Goal: Task Accomplishment & Management: Manage account settings

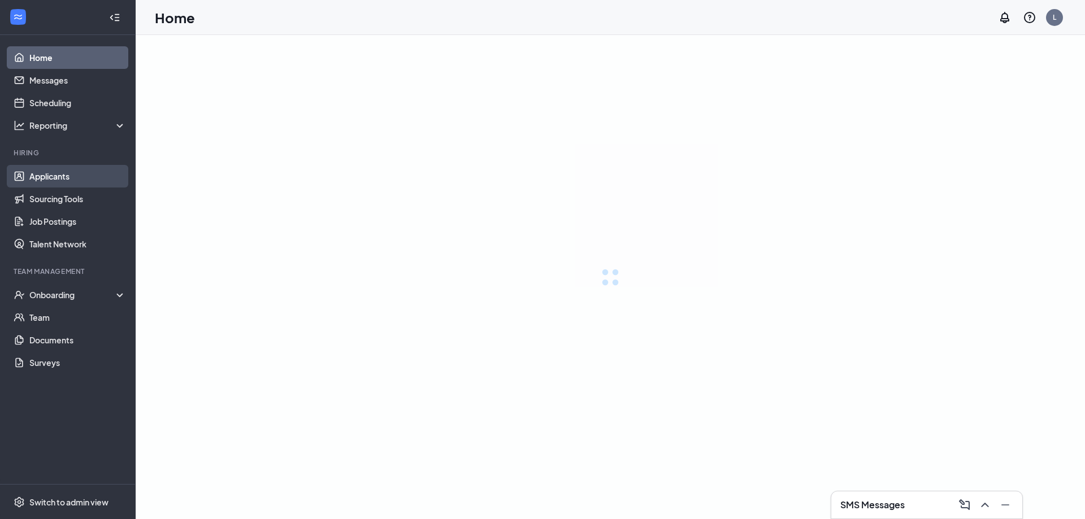
click at [48, 176] on link "Applicants" at bounding box center [77, 176] width 97 height 23
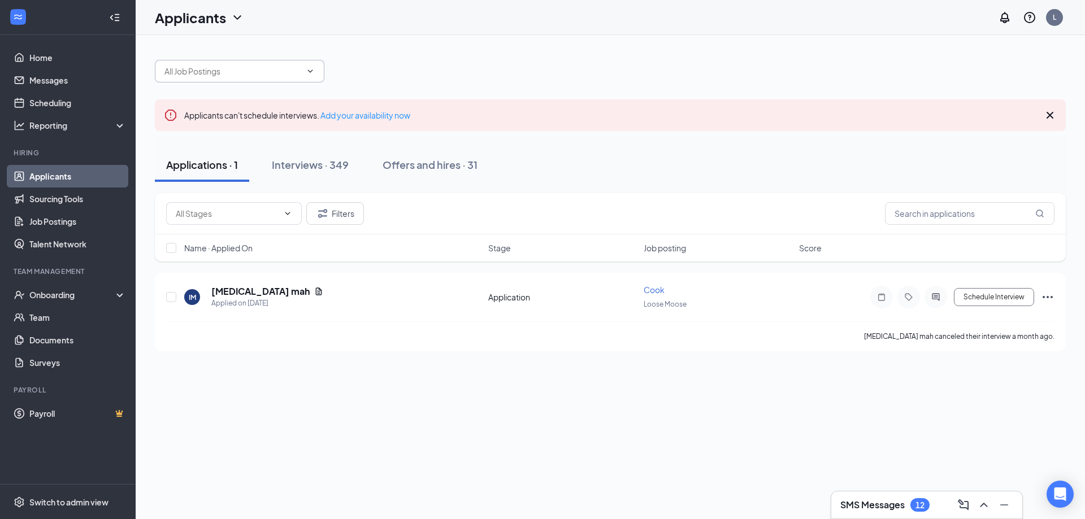
click at [262, 80] on span at bounding box center [239, 71] width 169 height 23
click at [322, 70] on span at bounding box center [239, 71] width 169 height 23
click at [312, 74] on icon "ChevronDown" at bounding box center [310, 71] width 9 height 9
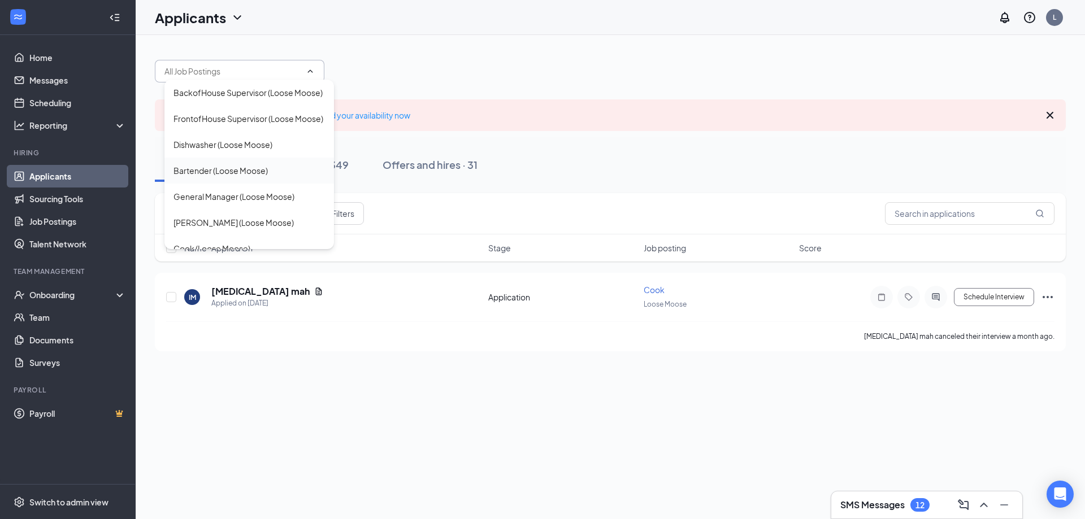
click at [232, 177] on div "Bartender (Loose Moose)" at bounding box center [220, 170] width 94 height 12
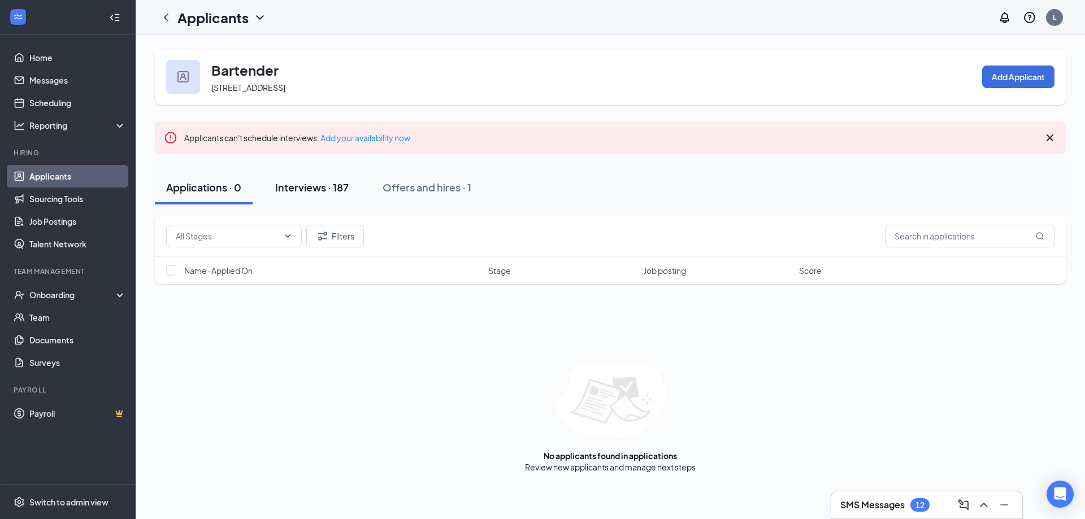
click at [327, 176] on button "Interviews · 187" at bounding box center [312, 188] width 96 height 34
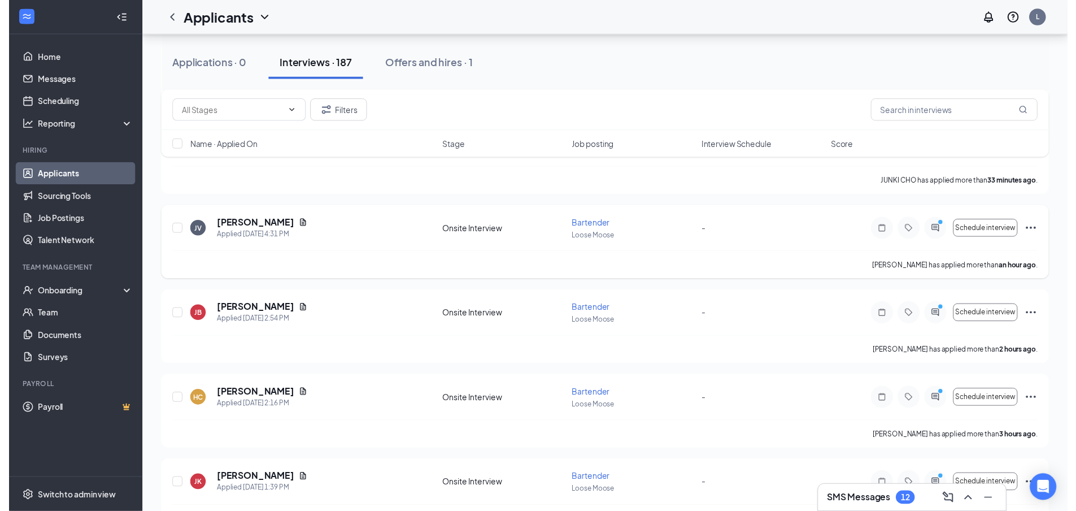
scroll to position [282, 0]
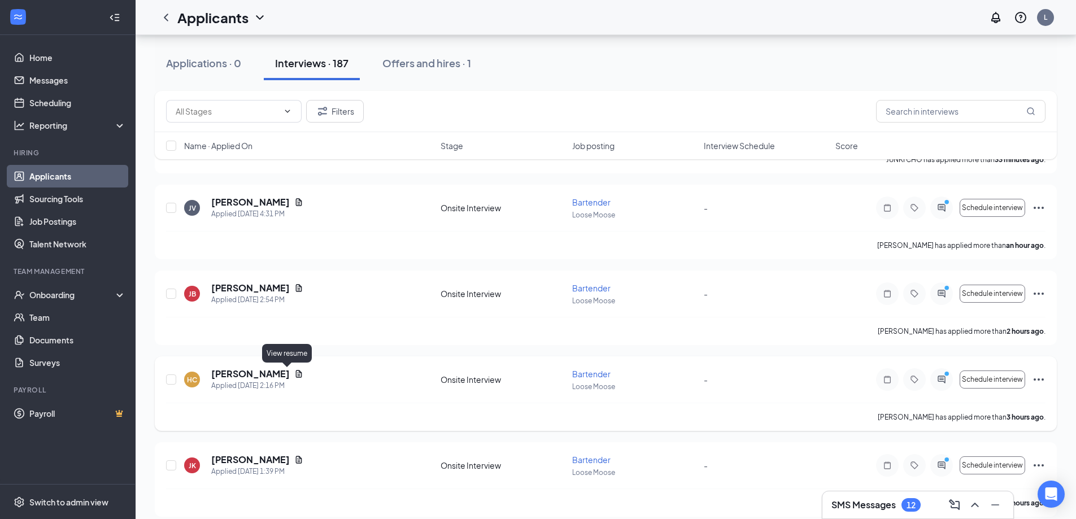
click at [296, 372] on icon "Document" at bounding box center [299, 373] width 6 height 7
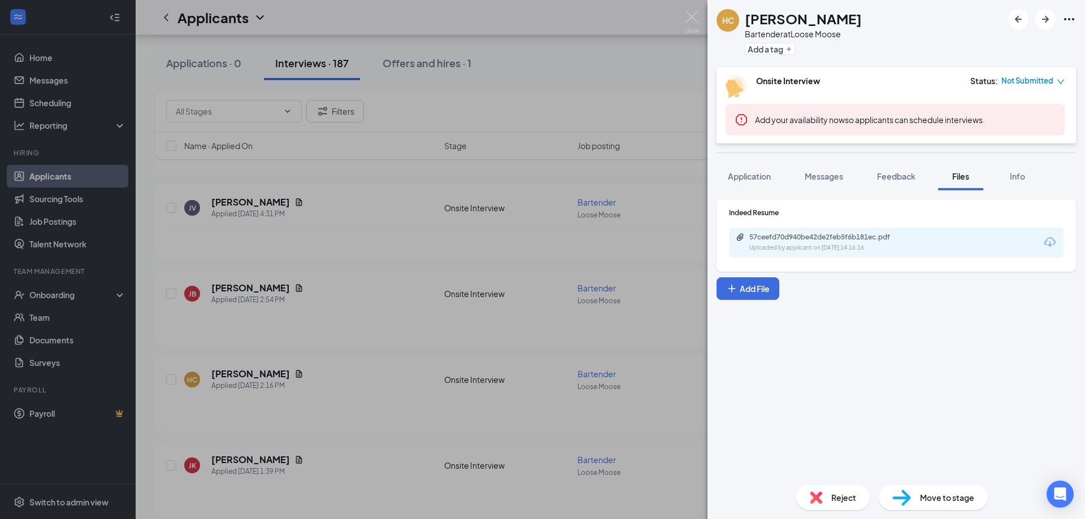
click at [788, 229] on div "57ceefd70d940be42de2feb5f6b181ec.pdf Uploaded by applicant on [DATE] 14:16:16" at bounding box center [896, 243] width 334 height 30
click at [793, 236] on div "57ceefd70d940be42de2feb5f6b181ec.pdf" at bounding box center [828, 237] width 158 height 9
click at [597, 214] on div "HC [PERSON_NAME] Bartender at Loose Moose Add a tag Onsite Interview Status : N…" at bounding box center [542, 259] width 1085 height 519
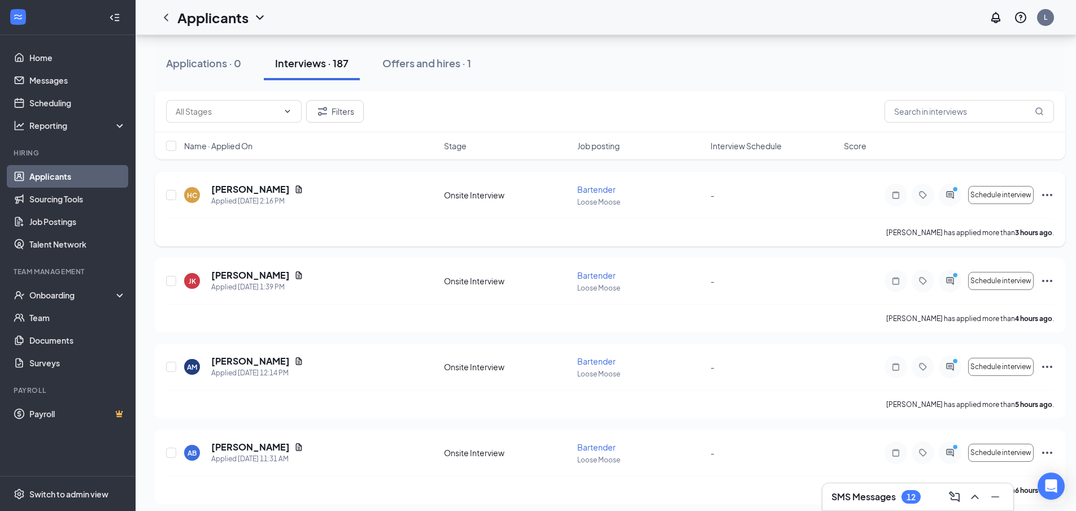
scroll to position [508, 0]
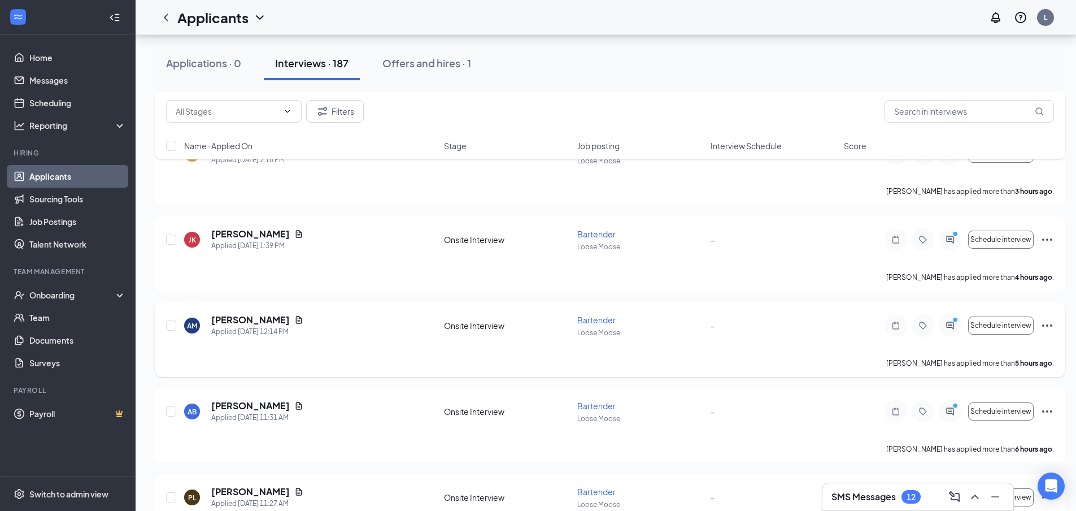
click at [303, 314] on div "[PERSON_NAME]" at bounding box center [257, 320] width 92 height 12
click at [303, 318] on icon "Document" at bounding box center [298, 319] width 9 height 9
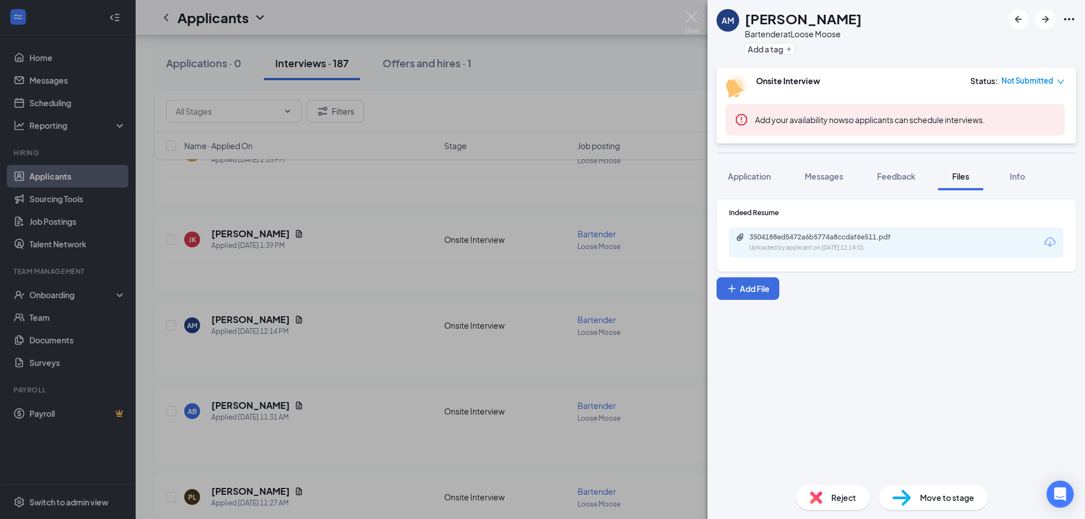
click at [833, 223] on div "Indeed Resume 3504188ed5472a6b5774a8ccdaf6e511.pdf Uploaded by applicant on [DA…" at bounding box center [896, 233] width 334 height 50
click at [838, 236] on div "3504188ed5472a6b5774a8ccdaf6e511.pdf" at bounding box center [828, 237] width 158 height 9
click at [484, 185] on div "AM [PERSON_NAME] Bartender at Loose Moose Add a tag Onsite Interview Status : N…" at bounding box center [542, 259] width 1085 height 519
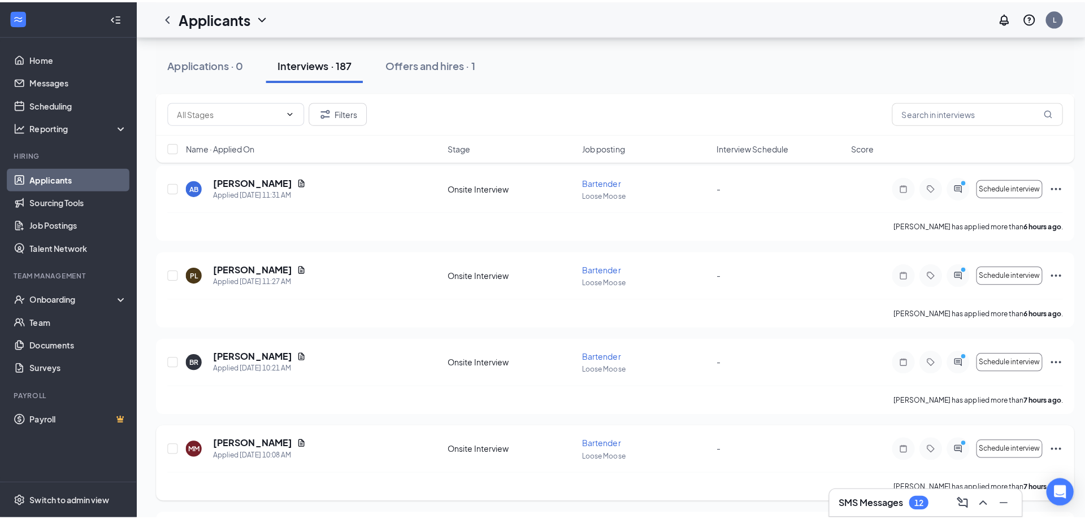
scroll to position [847, 0]
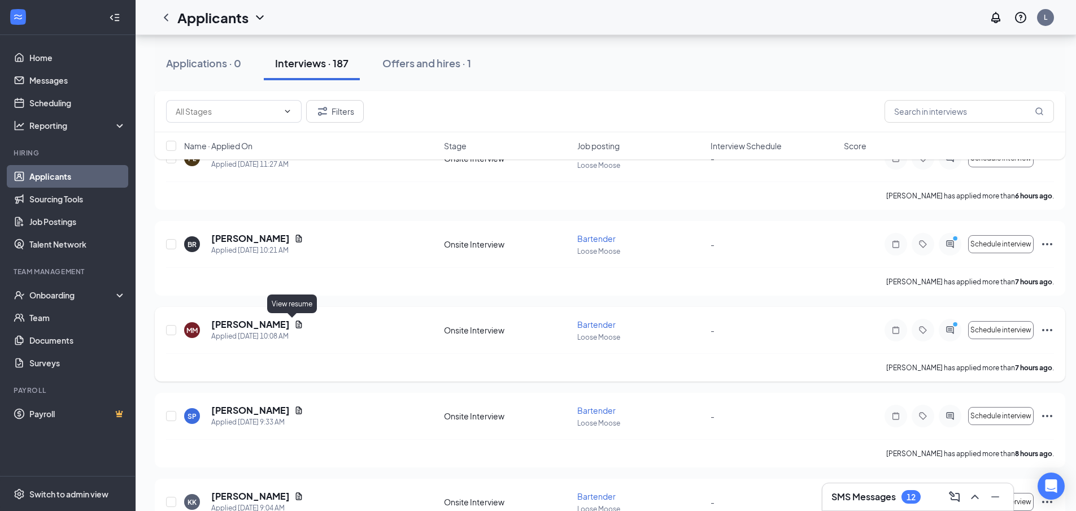
click at [294, 322] on icon "Document" at bounding box center [298, 324] width 9 height 9
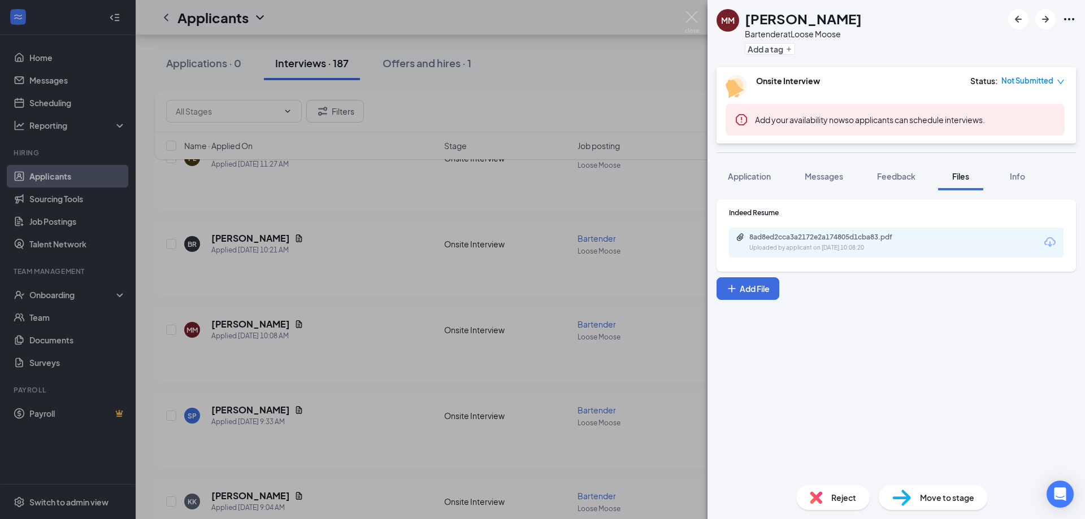
click at [766, 231] on div "8ad8ed2cca3a2172e2a174805d1cba83.pdf Uploaded by applicant on [DATE] 10:08:20" at bounding box center [896, 243] width 334 height 30
click at [767, 232] on div "8ad8ed2cca3a2172e2a174805d1cba83.pdf Uploaded by applicant on [DATE] 10:08:20" at bounding box center [896, 243] width 334 height 30
click at [773, 236] on div "8ad8ed2cca3a2172e2a174805d1cba83.pdf" at bounding box center [828, 237] width 158 height 9
click at [577, 89] on div "MM [PERSON_NAME] Bartender at Loose Moose Add a tag Onsite Interview Status : N…" at bounding box center [542, 259] width 1085 height 519
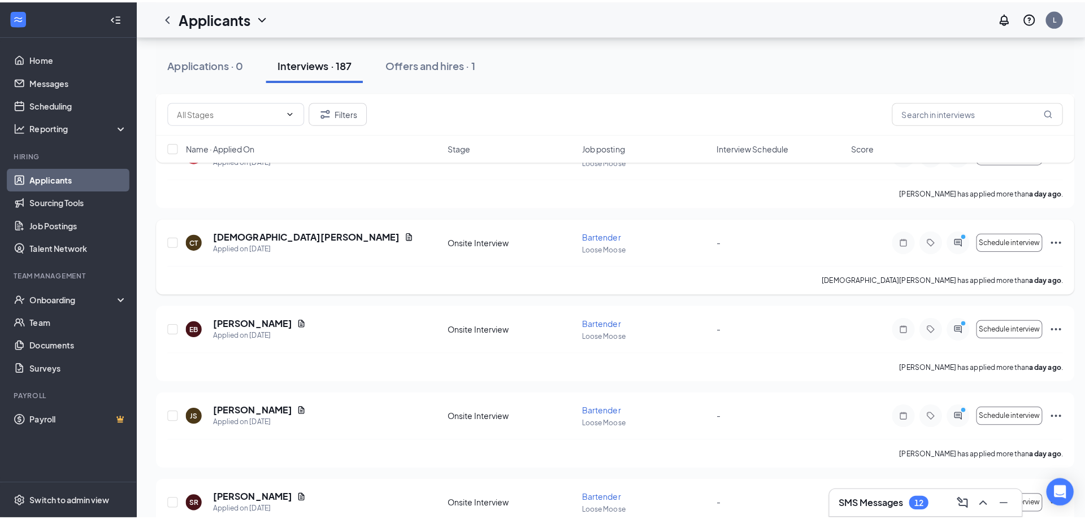
scroll to position [1977, 0]
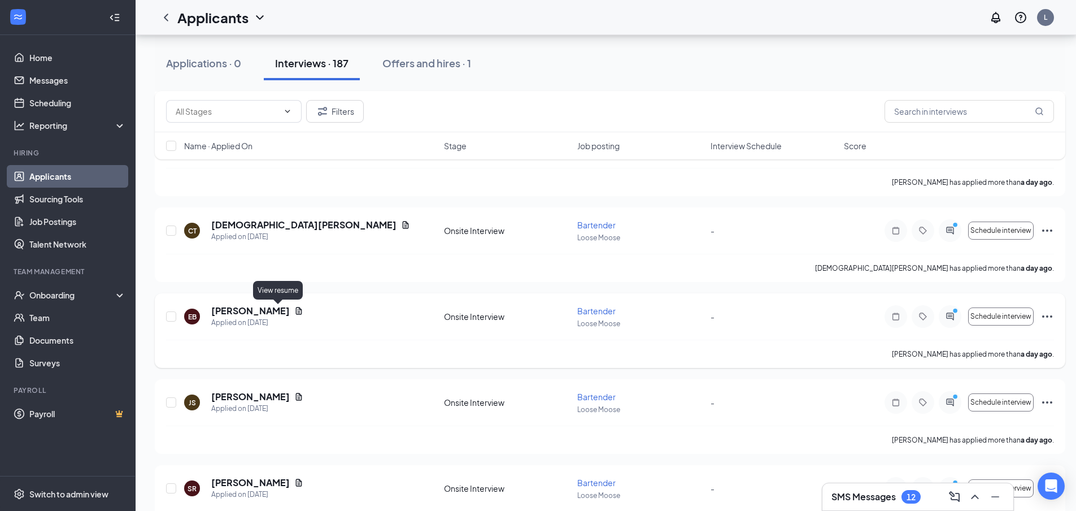
click at [294, 310] on icon "Document" at bounding box center [298, 310] width 9 height 9
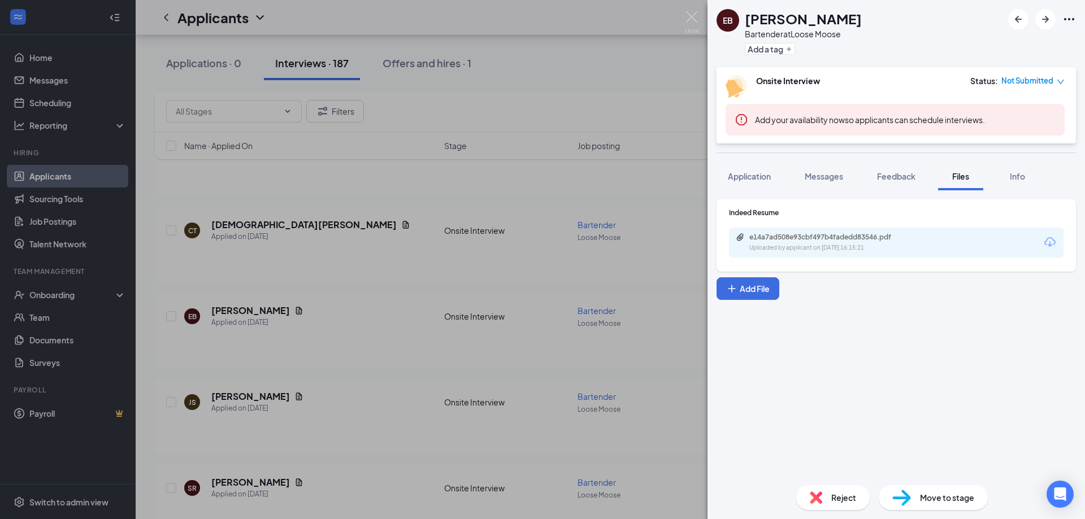
click at [798, 223] on div "Indeed Resume e14a7ad508e93cbf497b4fadedd83546.pdf Uploaded by applicant on [DA…" at bounding box center [896, 233] width 334 height 50
click at [795, 241] on div "e14a7ad508e93cbf497b4fadedd83546.pdf" at bounding box center [828, 237] width 158 height 9
click at [472, 190] on div "EB [PERSON_NAME] Bartender at Loose Moose Add a tag Onsite Interview Status : N…" at bounding box center [542, 259] width 1085 height 519
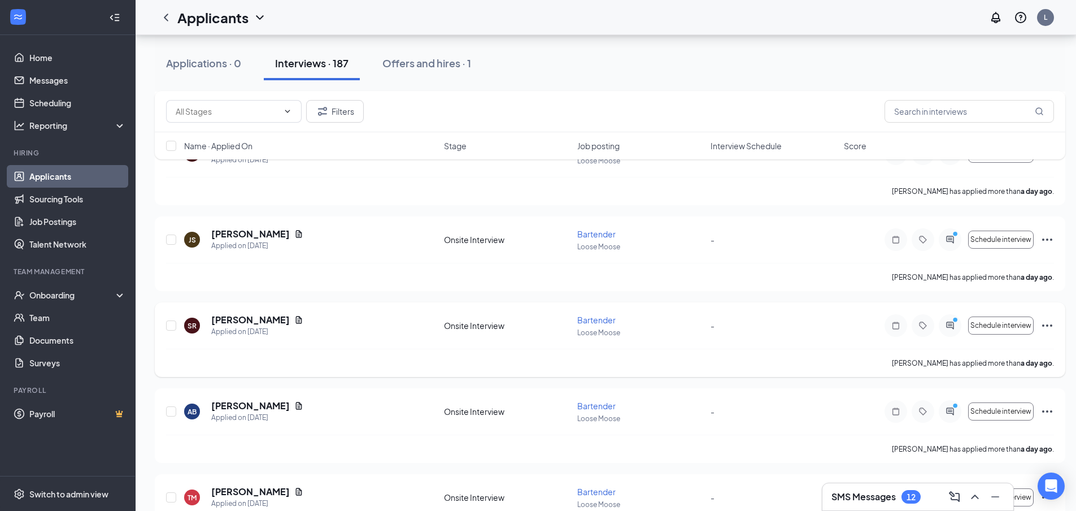
scroll to position [2147, 0]
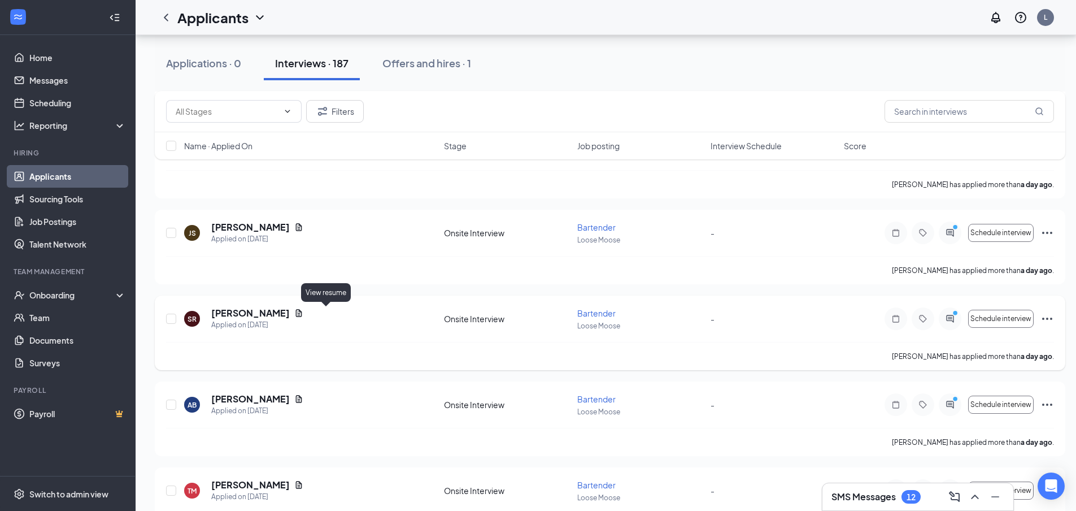
click at [302, 312] on icon "Document" at bounding box center [299, 312] width 6 height 7
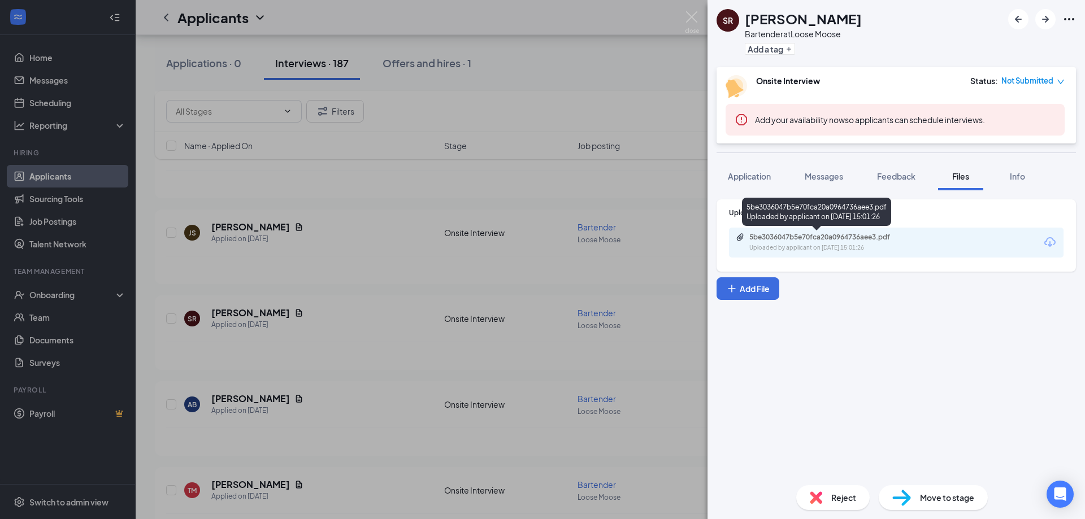
click at [806, 244] on div "Uploaded by applicant on [DATE] 15:01:26" at bounding box center [833, 248] width 169 height 9
click at [315, 208] on div "SR [PERSON_NAME] Bartender at Loose Moose Add a tag Onsite Interview Status : N…" at bounding box center [542, 259] width 1085 height 519
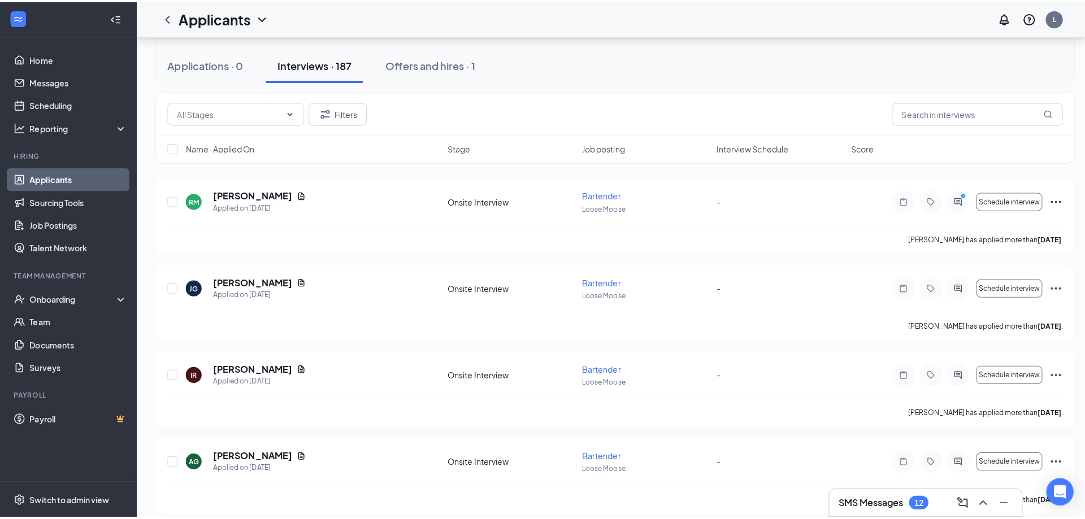
scroll to position [3220, 0]
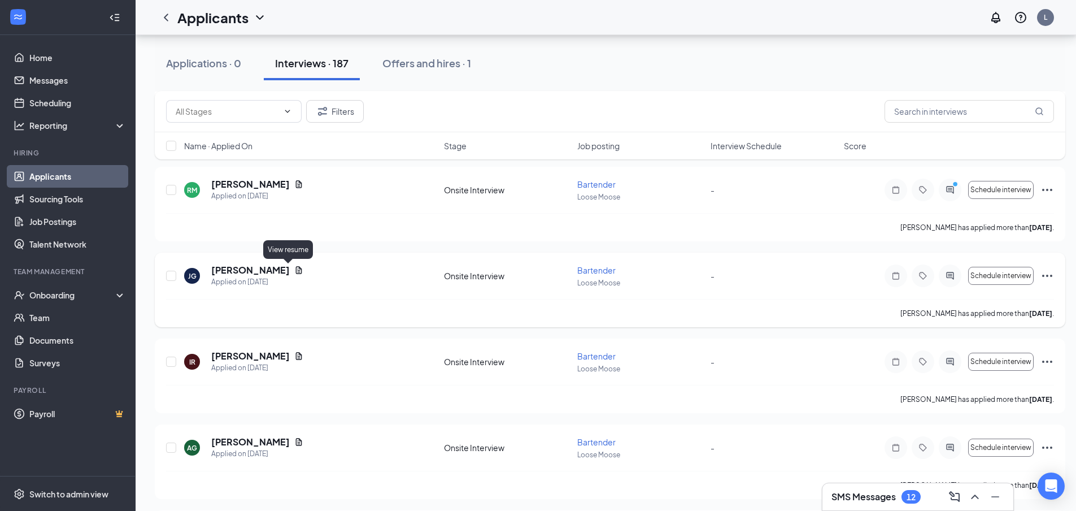
click at [296, 268] on icon "Document" at bounding box center [299, 269] width 6 height 7
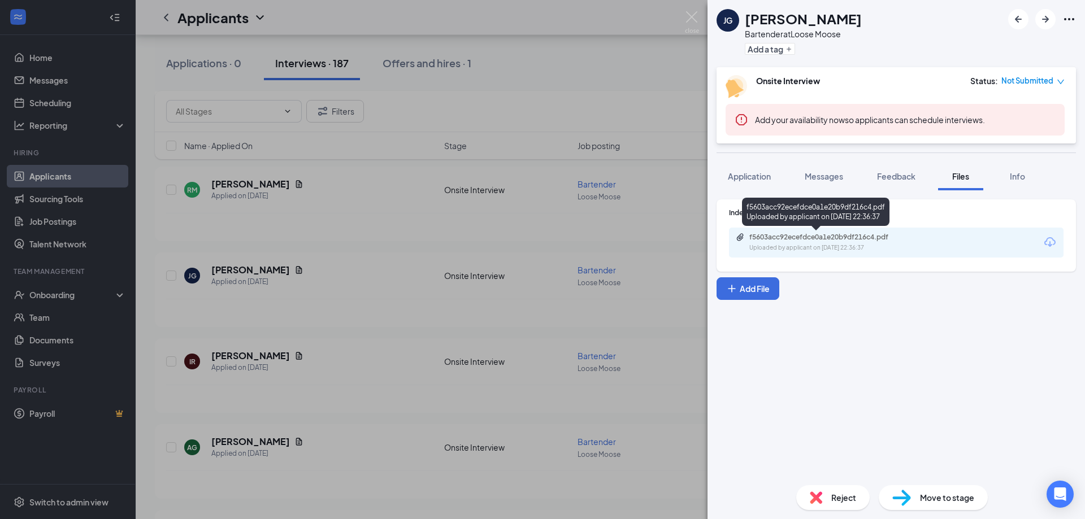
click at [797, 235] on div "f5603acc92ecefdce0a1e20b9df216c4.pdf" at bounding box center [828, 237] width 158 height 9
click at [377, 205] on div "[PERSON_NAME] Bartender at Loose Moose Add a tag Onsite Interview Status : Not …" at bounding box center [542, 259] width 1085 height 519
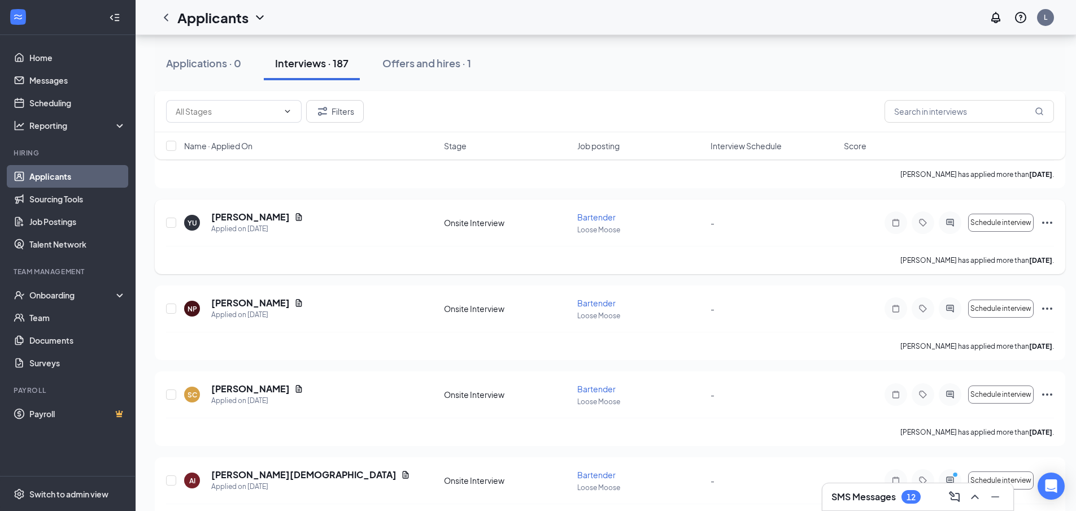
scroll to position [3898, 0]
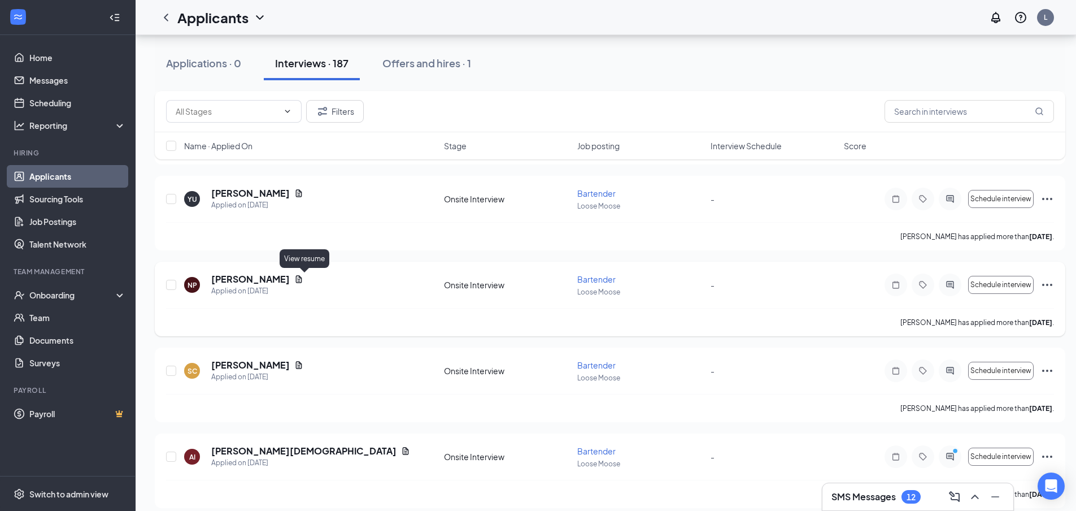
click at [303, 281] on icon "Document" at bounding box center [298, 279] width 9 height 9
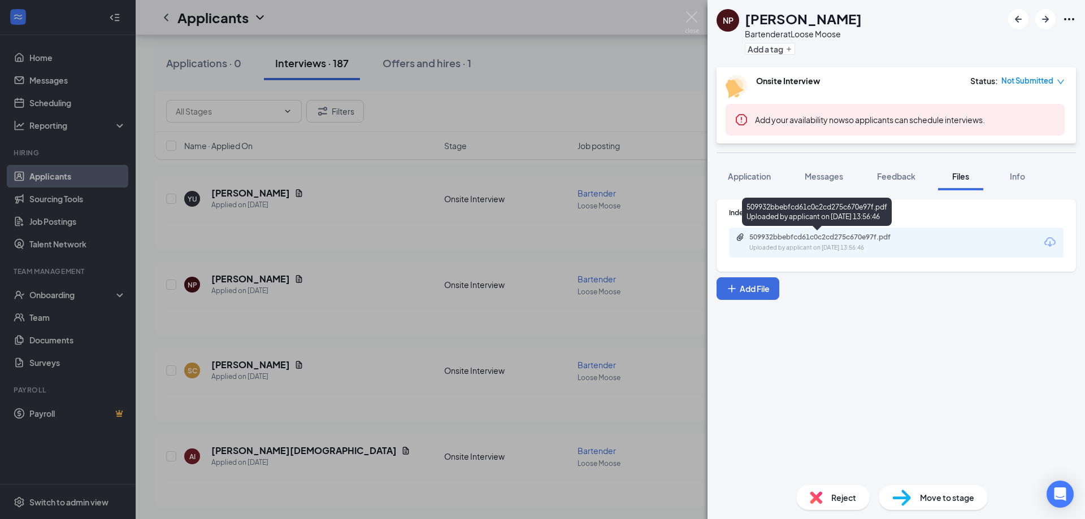
click at [813, 242] on div "509932bbebfcd61c0c2cd275c670e97f.pdf Uploaded by applicant on [DATE] 13:56:46" at bounding box center [827, 243] width 183 height 20
click at [595, 216] on div "NP [PERSON_NAME] Bartender at Loose Moose Add a tag Onsite Interview Status : N…" at bounding box center [542, 259] width 1085 height 519
